Goal: Transaction & Acquisition: Download file/media

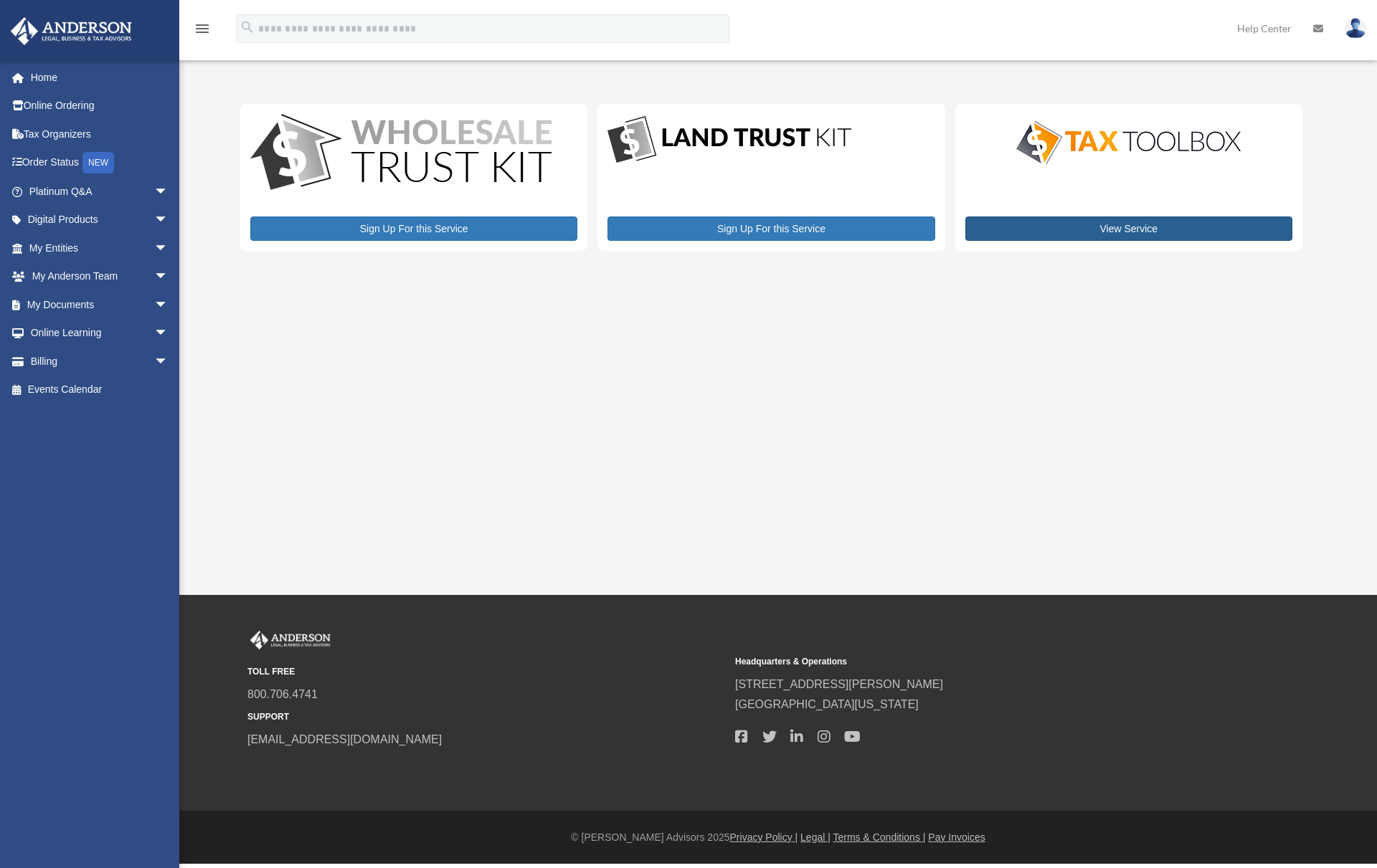
click at [1149, 219] on link "View Service" at bounding box center [1129, 229] width 327 height 25
click at [71, 301] on link "My Documents arrow_drop_down" at bounding box center [100, 305] width 180 height 28
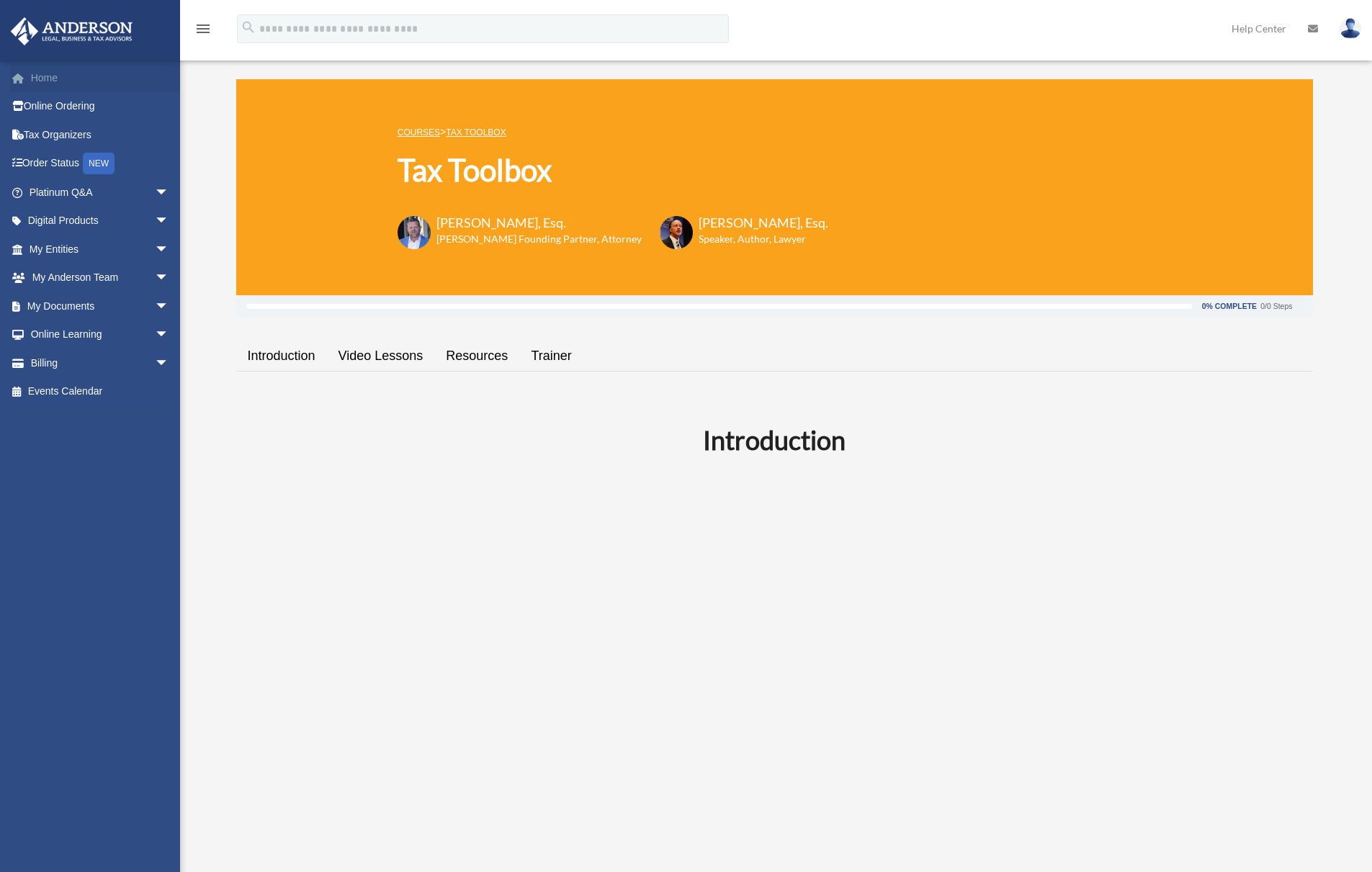
click at [74, 82] on link "Home" at bounding box center [100, 77] width 181 height 28
click at [65, 158] on link "Order Status NEW" at bounding box center [100, 163] width 181 height 29
click at [102, 157] on div "NEW" at bounding box center [98, 163] width 32 height 21
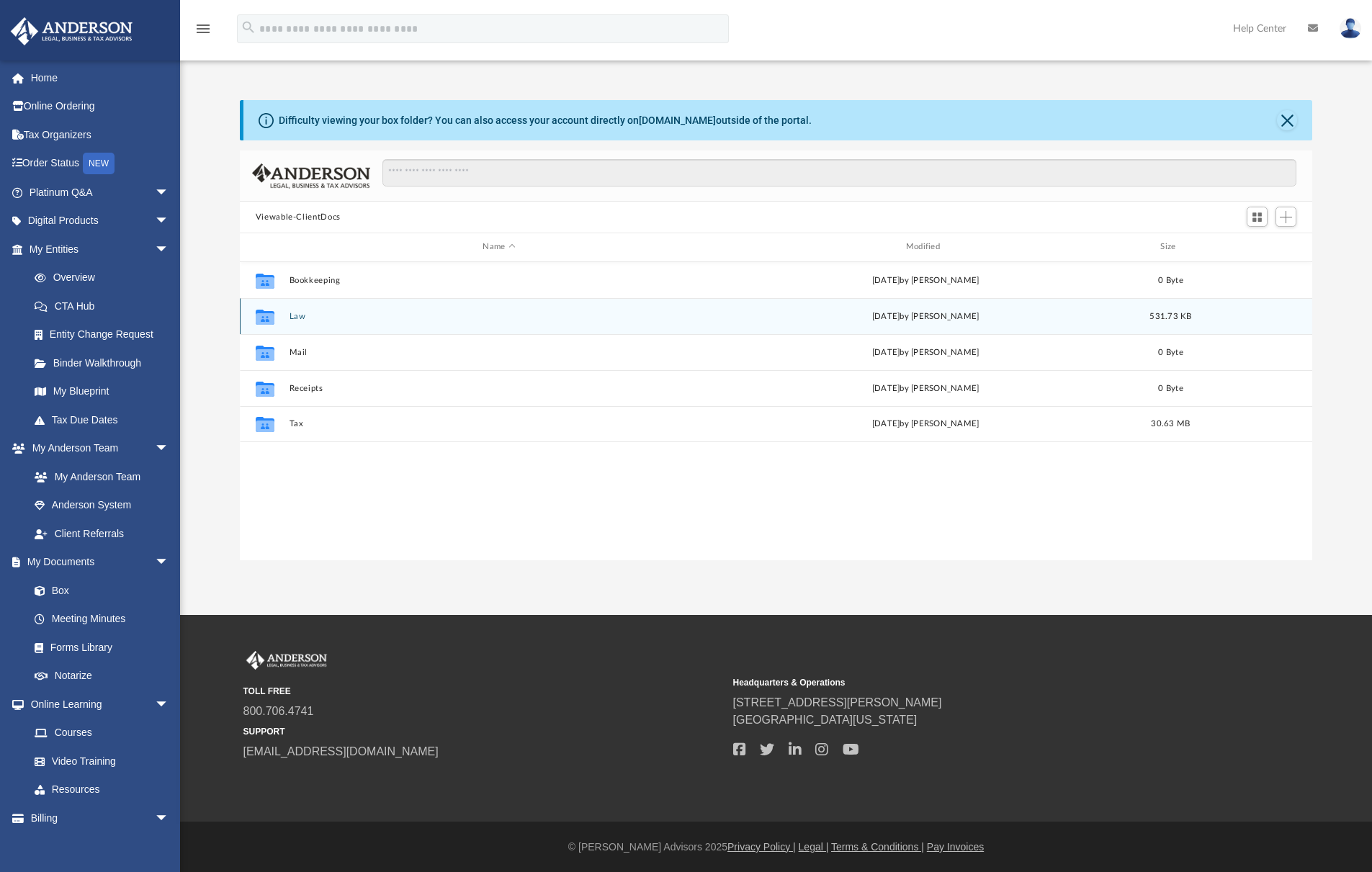
scroll to position [317, 1062]
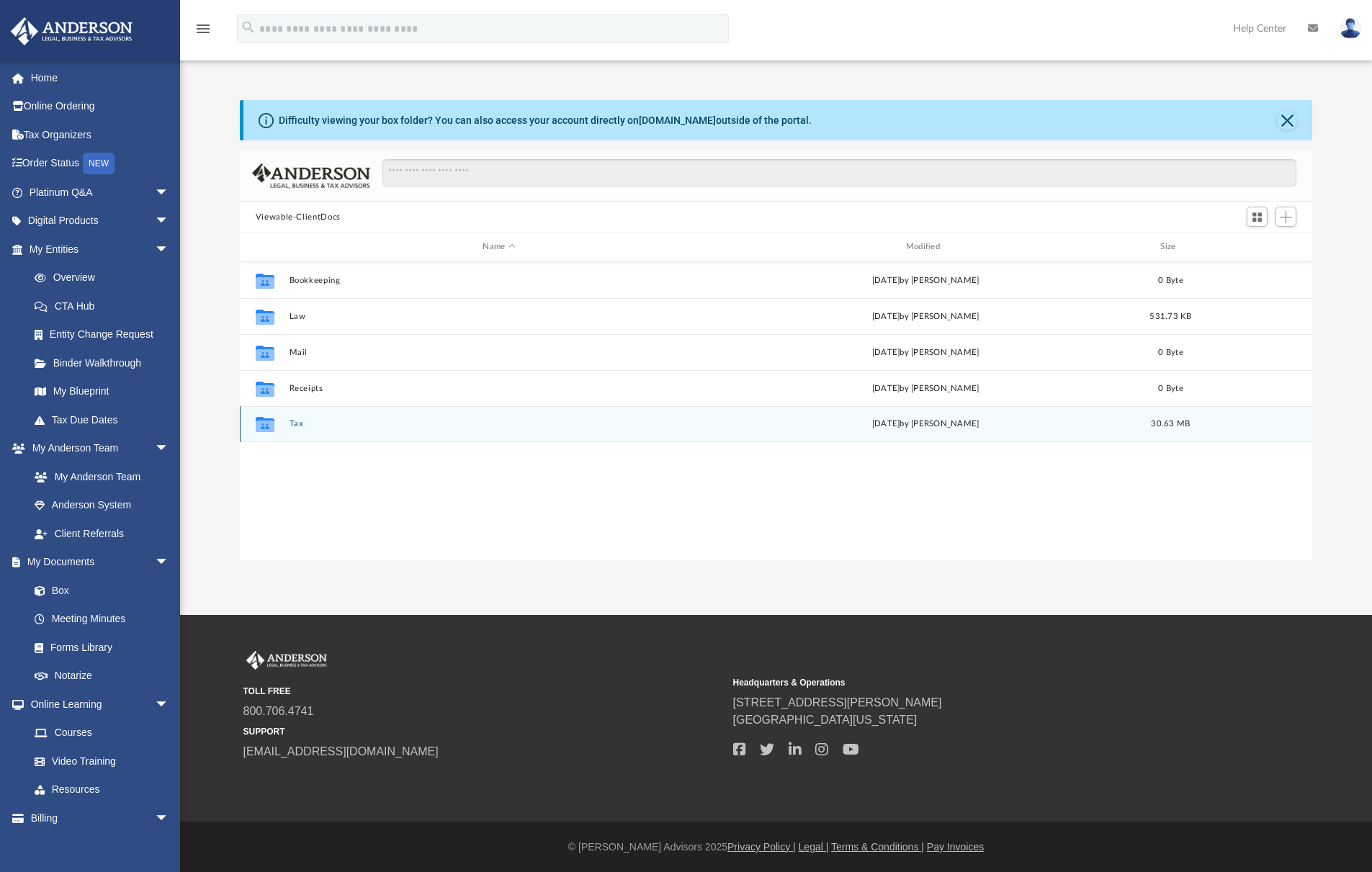
click at [292, 423] on button "Tax" at bounding box center [498, 424] width 419 height 10
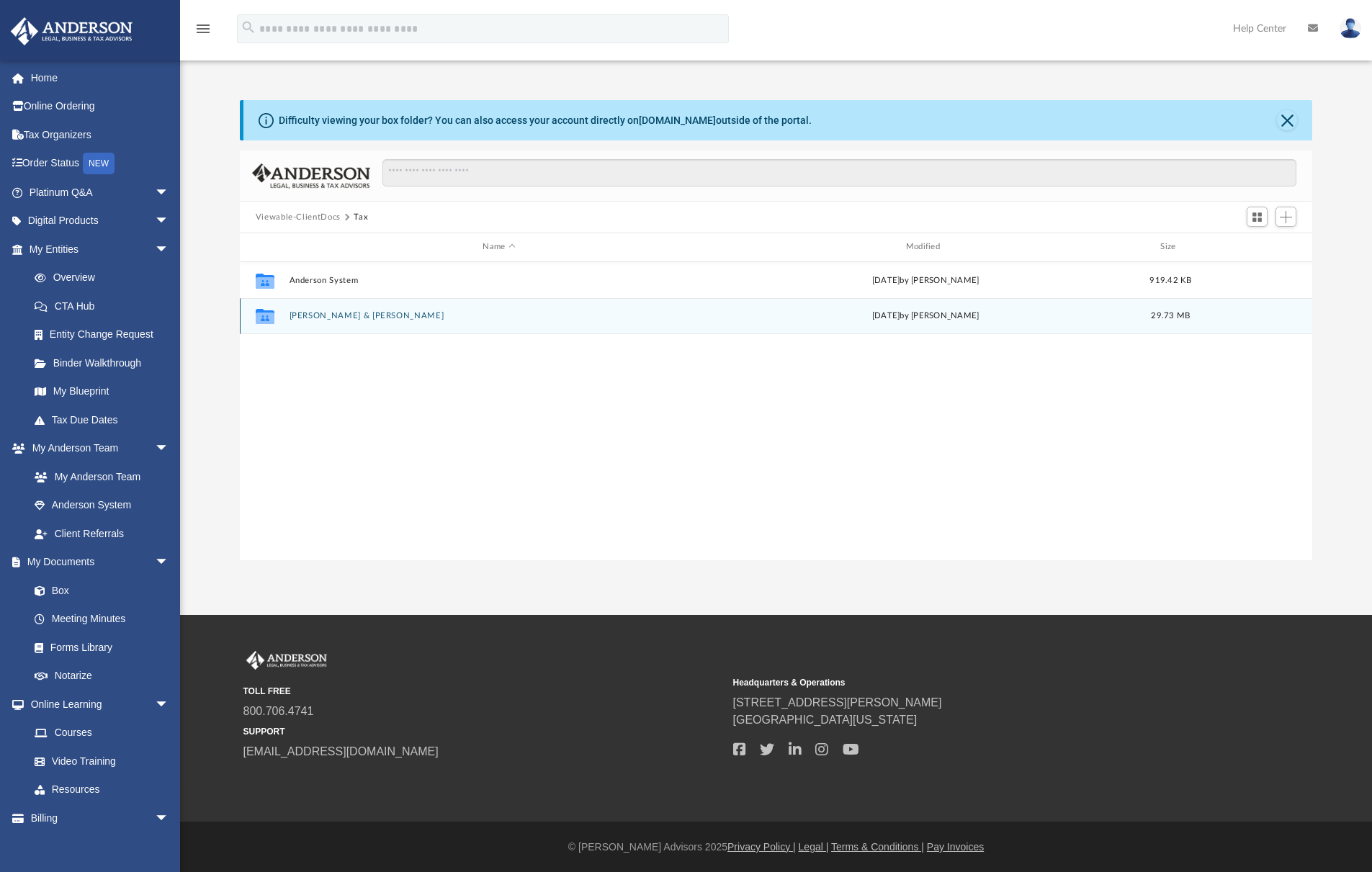
click at [377, 318] on button "Lutz, Christopher & Frances" at bounding box center [498, 316] width 419 height 10
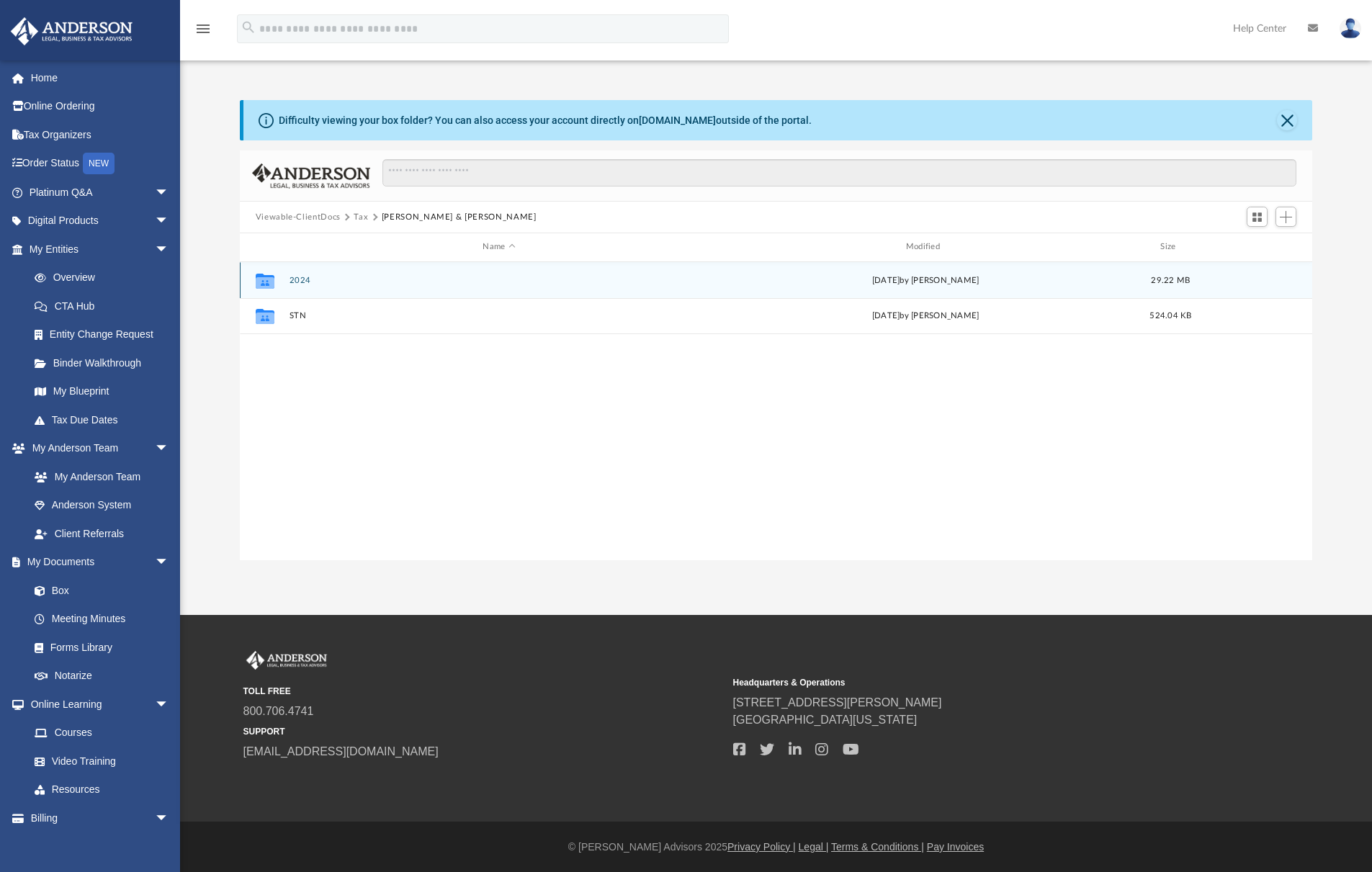
click at [305, 273] on div "Collaborated Folder 2024 Thu Sep 25 2025 by Alex Price 29.22 MB" at bounding box center [776, 280] width 1073 height 36
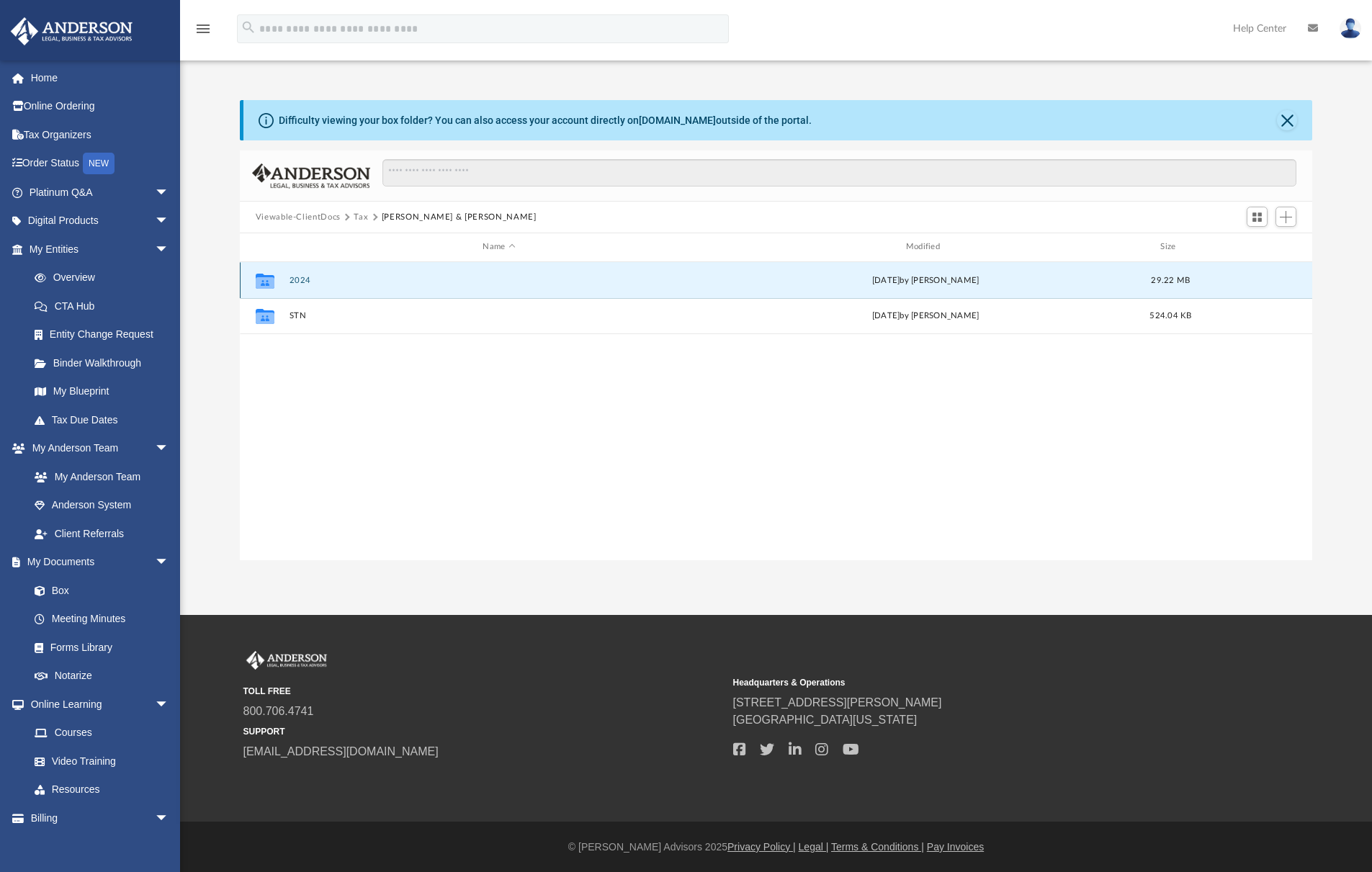
click at [295, 280] on button "2024" at bounding box center [498, 280] width 419 height 10
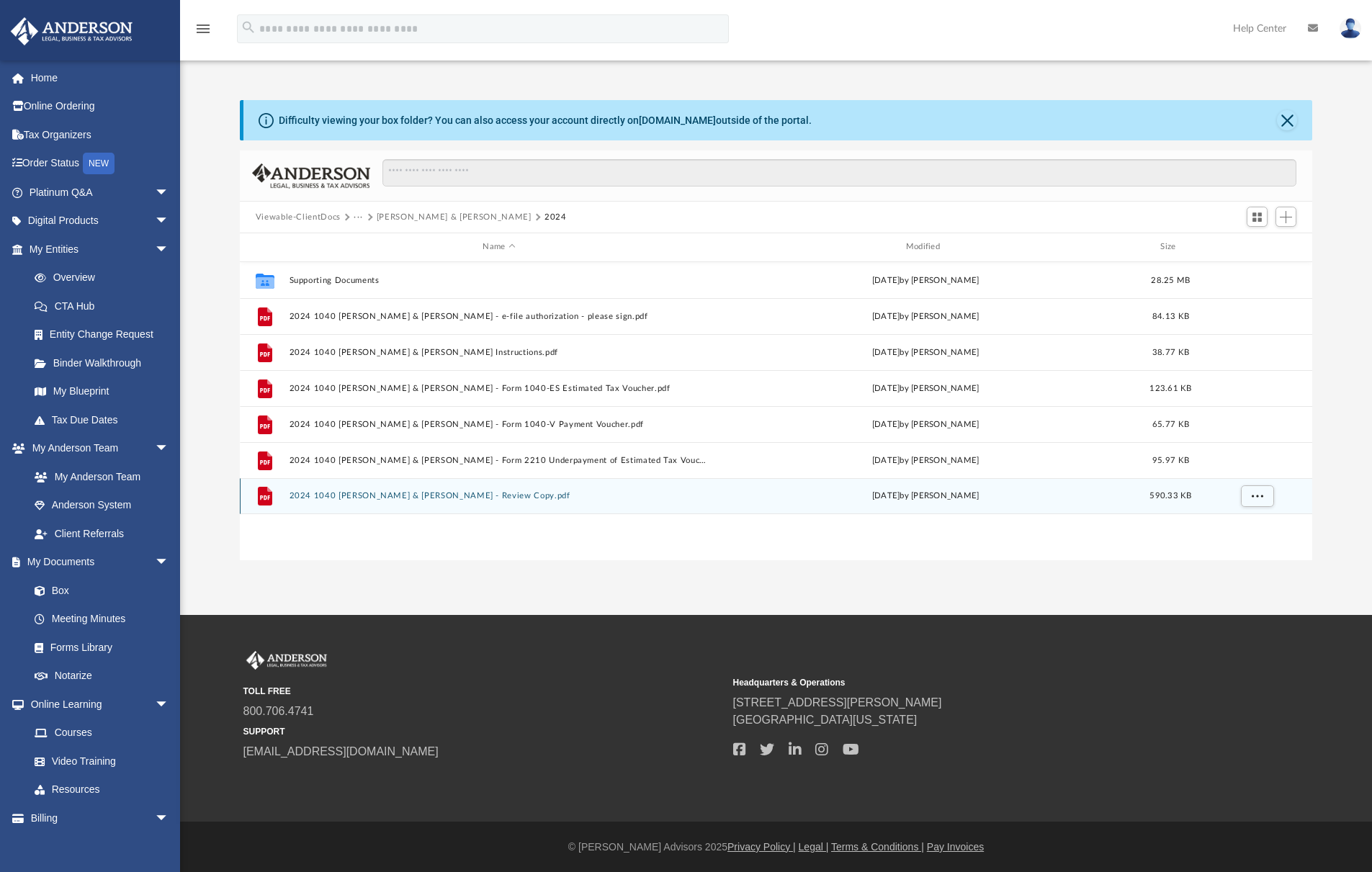
click at [439, 499] on button "2024 1040 Lutz, Christopher & Frances - Review Copy.pdf" at bounding box center [498, 496] width 419 height 10
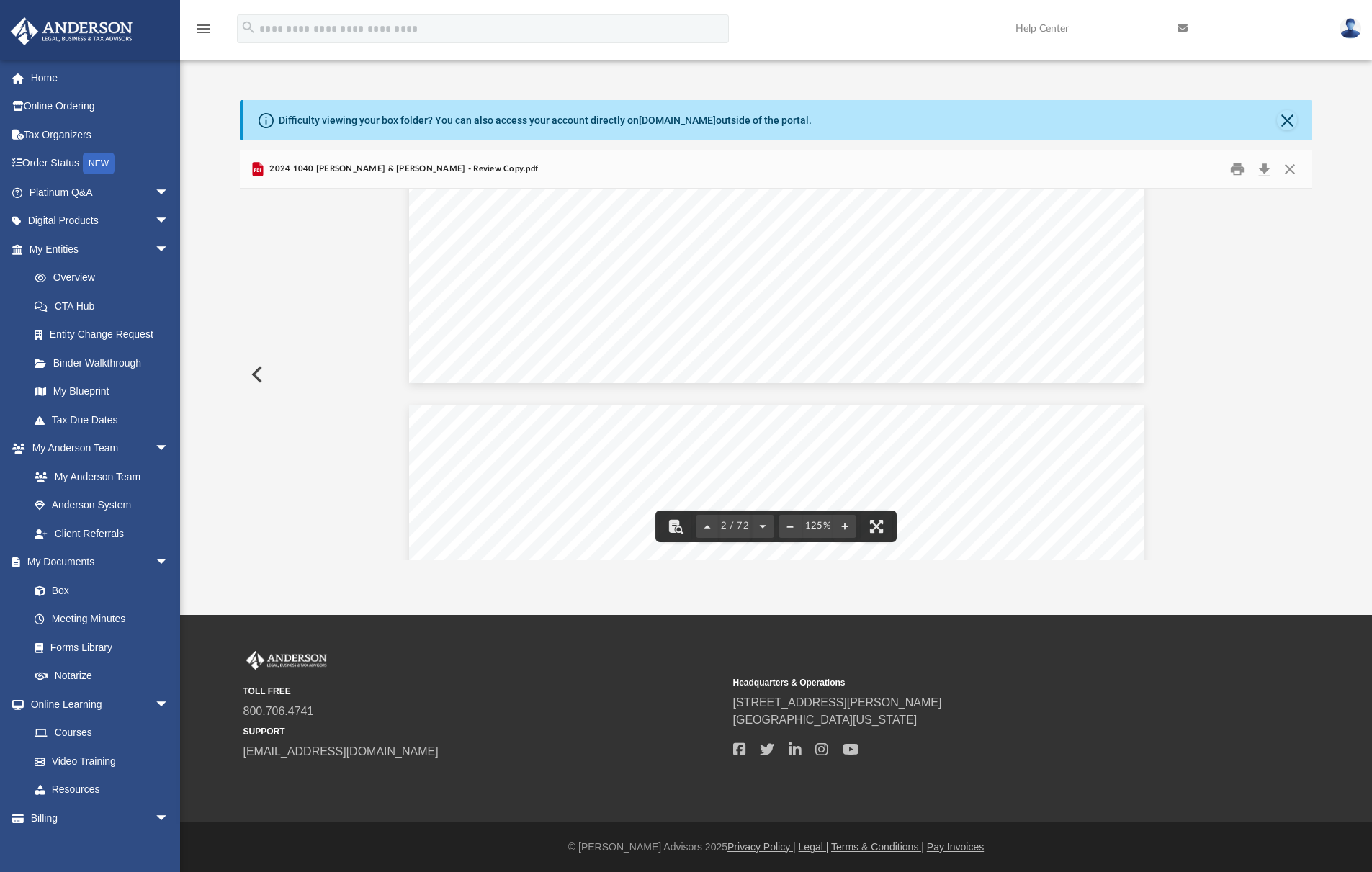
scroll to position [1935, 0]
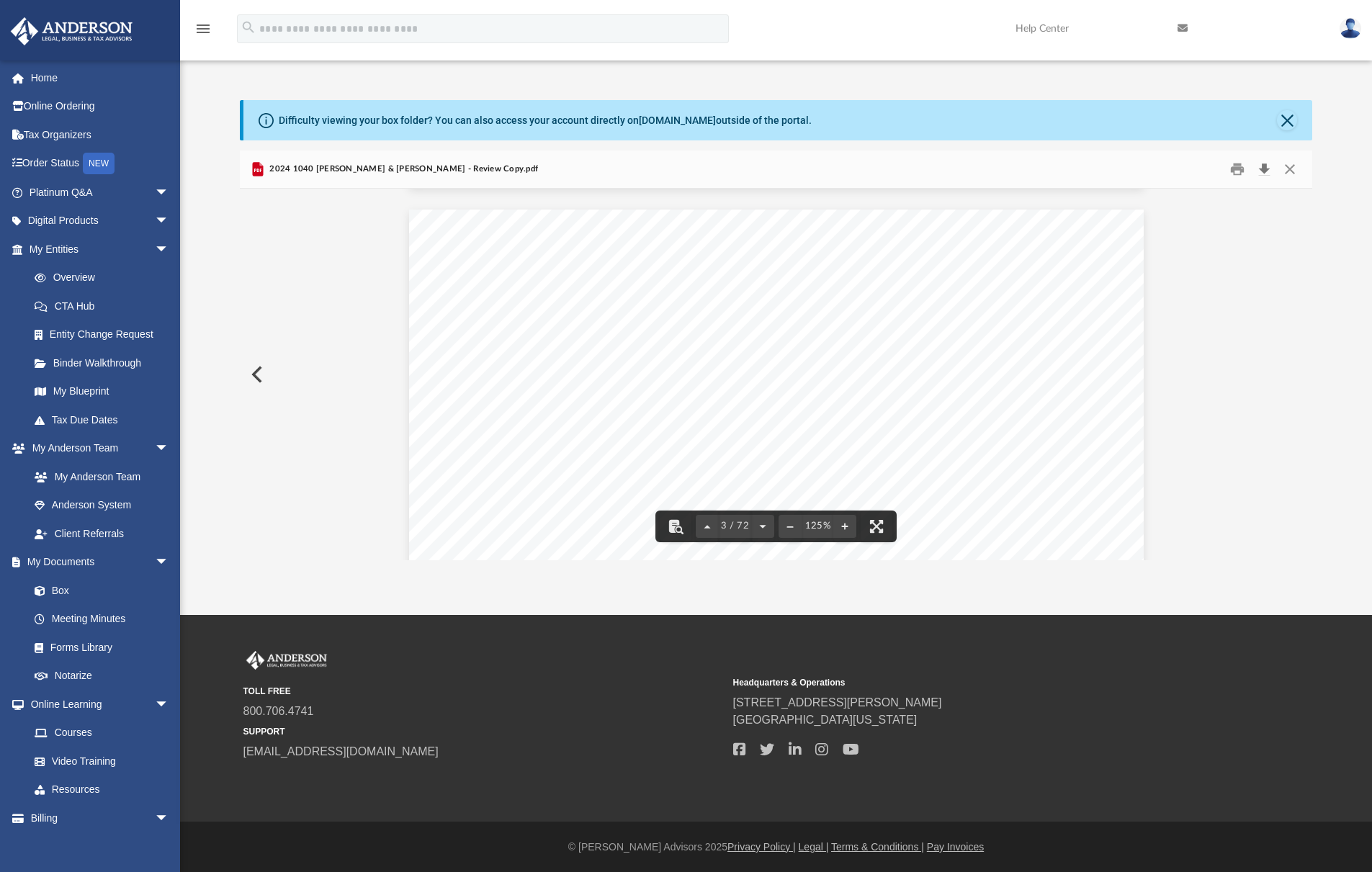
click at [1270, 170] on button "Download" at bounding box center [1263, 169] width 26 height 22
